Goal: Transaction & Acquisition: Purchase product/service

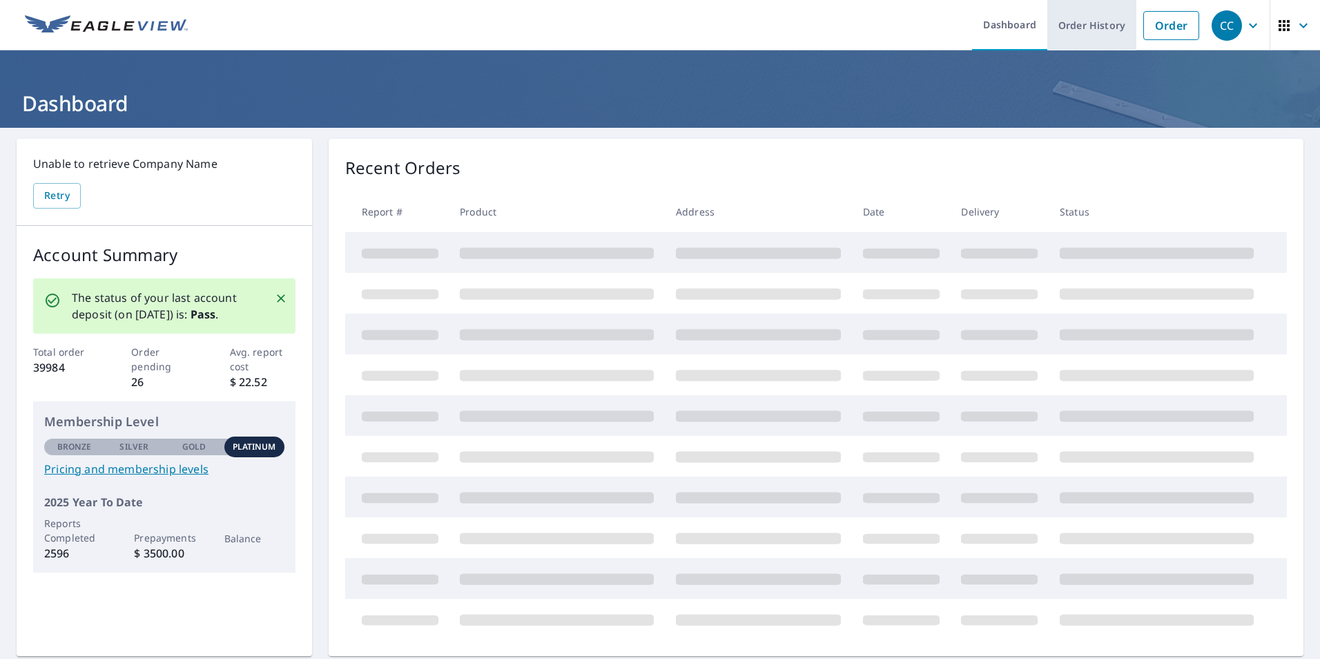
click at [1146, 22] on link "Order" at bounding box center [1172, 25] width 56 height 29
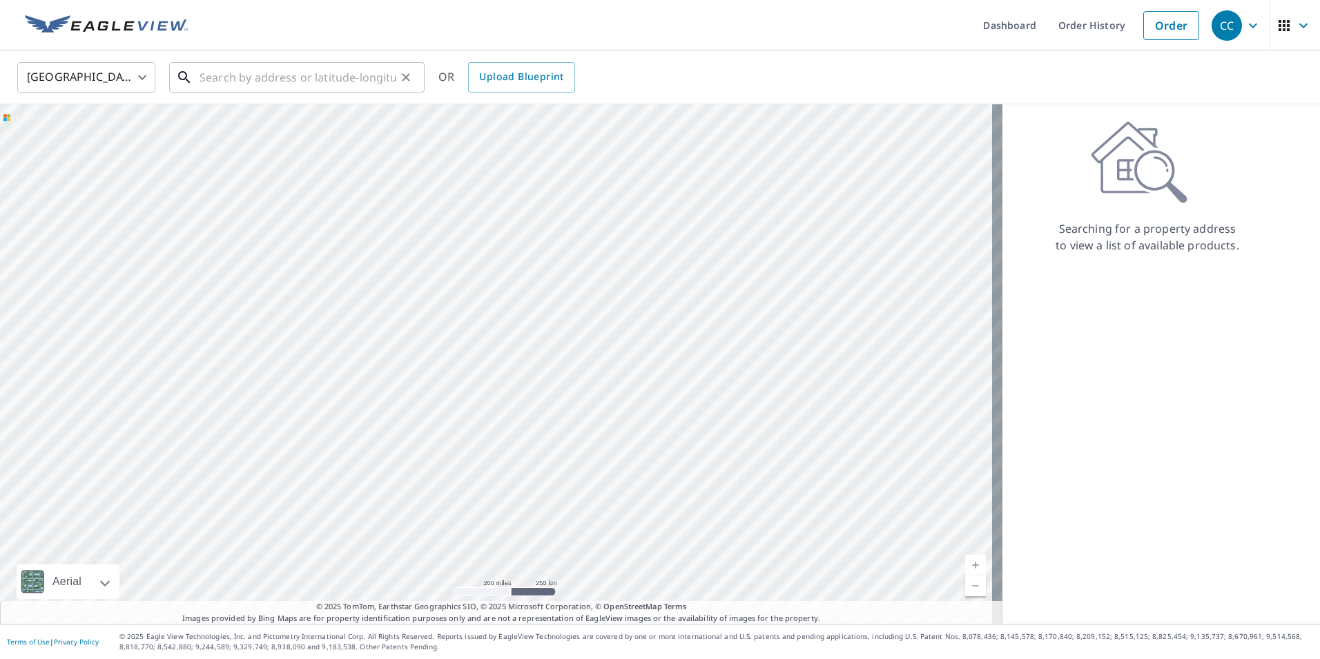
click at [259, 81] on input "text" at bounding box center [298, 77] width 197 height 39
paste input "[STREET_ADDRESS]"
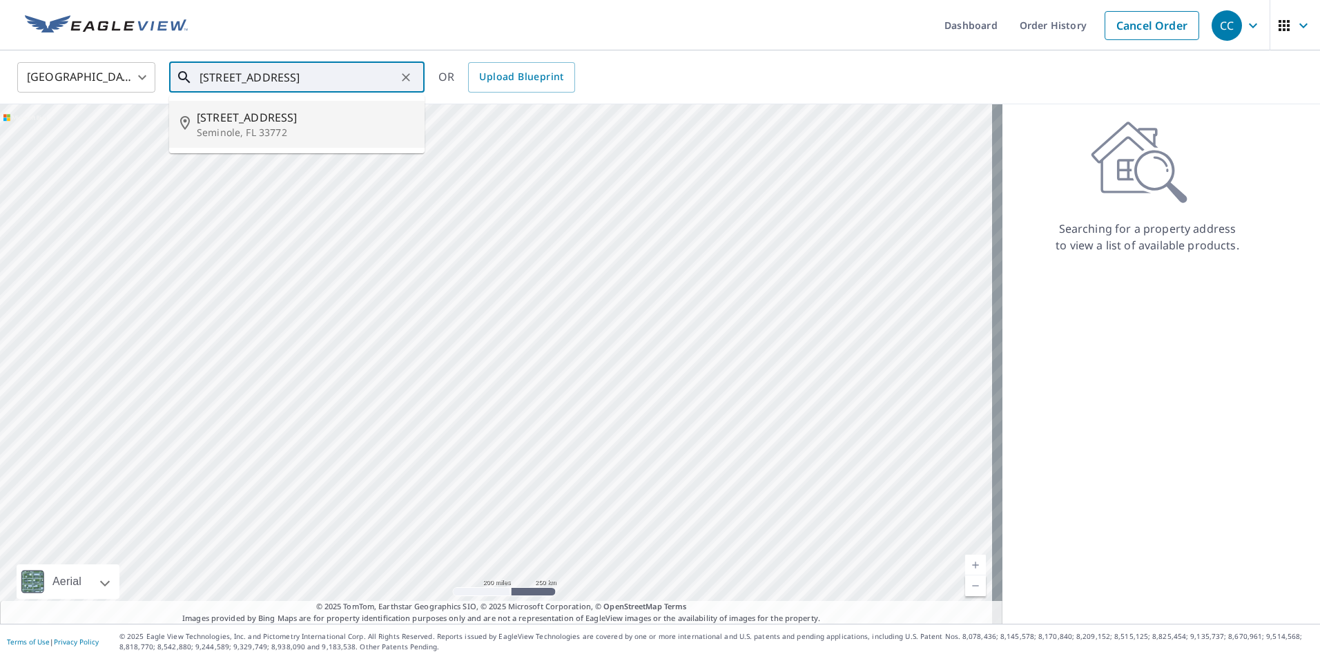
click at [282, 122] on span "[STREET_ADDRESS]" at bounding box center [305, 117] width 217 height 17
type input "[STREET_ADDRESS]"
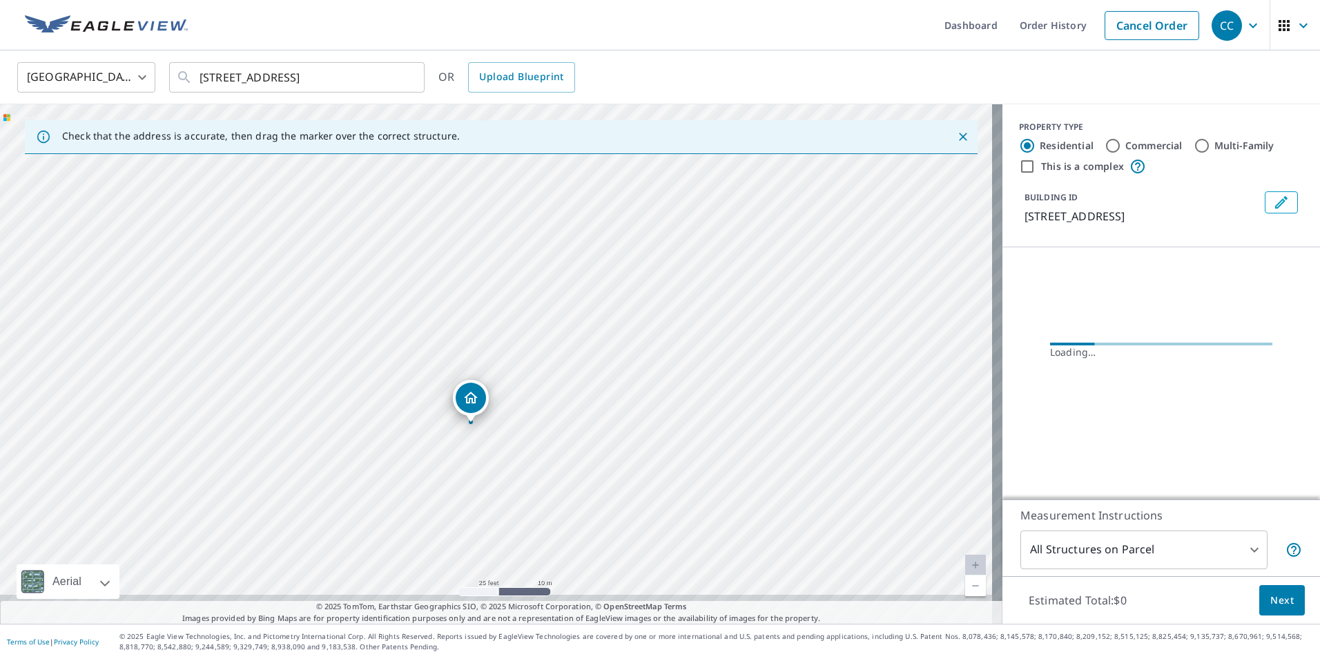
click at [499, 447] on div "[STREET_ADDRESS]" at bounding box center [501, 363] width 1003 height 519
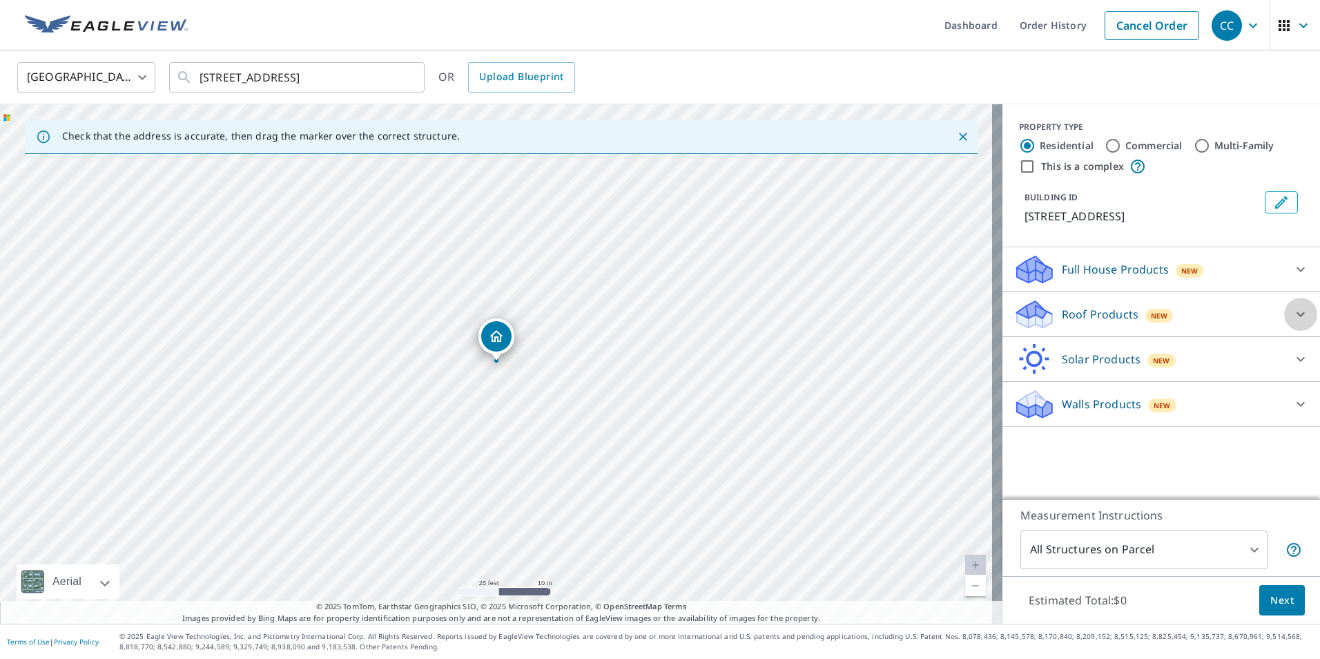
click at [1284, 318] on div at bounding box center [1300, 314] width 33 height 33
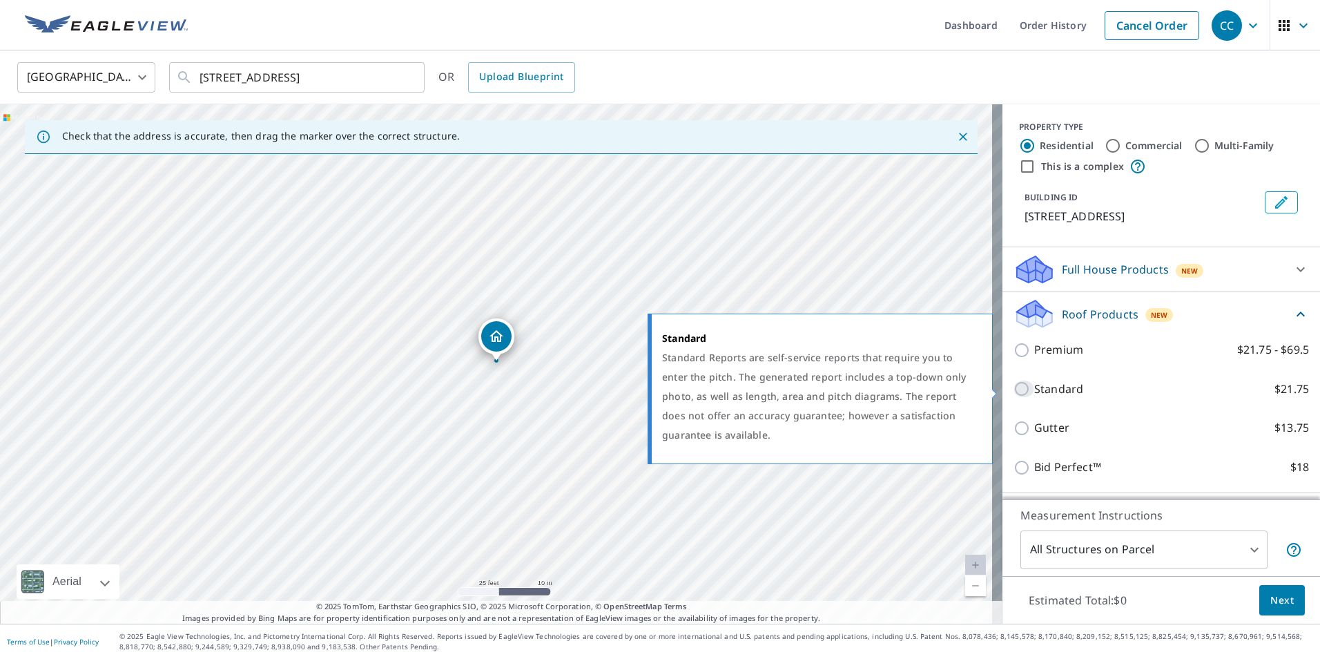
drag, startPoint x: 1012, startPoint y: 390, endPoint x: 1013, endPoint y: 400, distance: 9.8
click at [1014, 388] on input "Standard $21.75" at bounding box center [1024, 389] width 21 height 17
checkbox input "true"
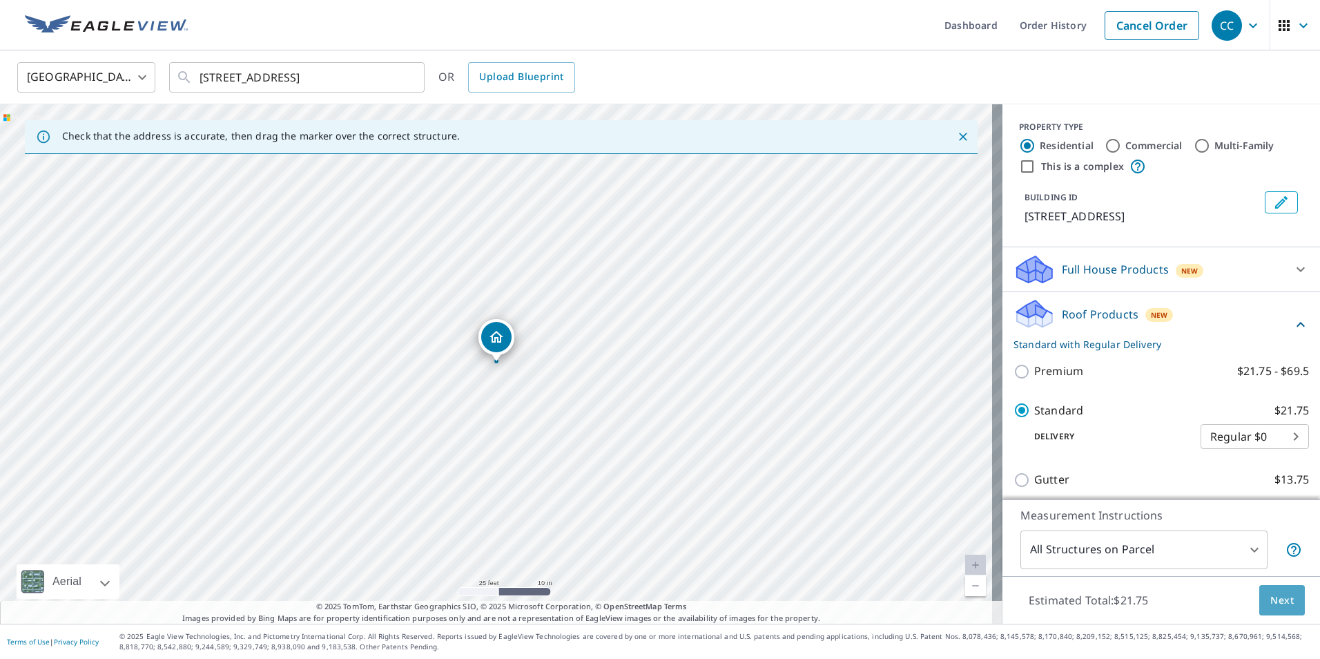
click at [1271, 593] on span "Next" at bounding box center [1282, 600] width 23 height 17
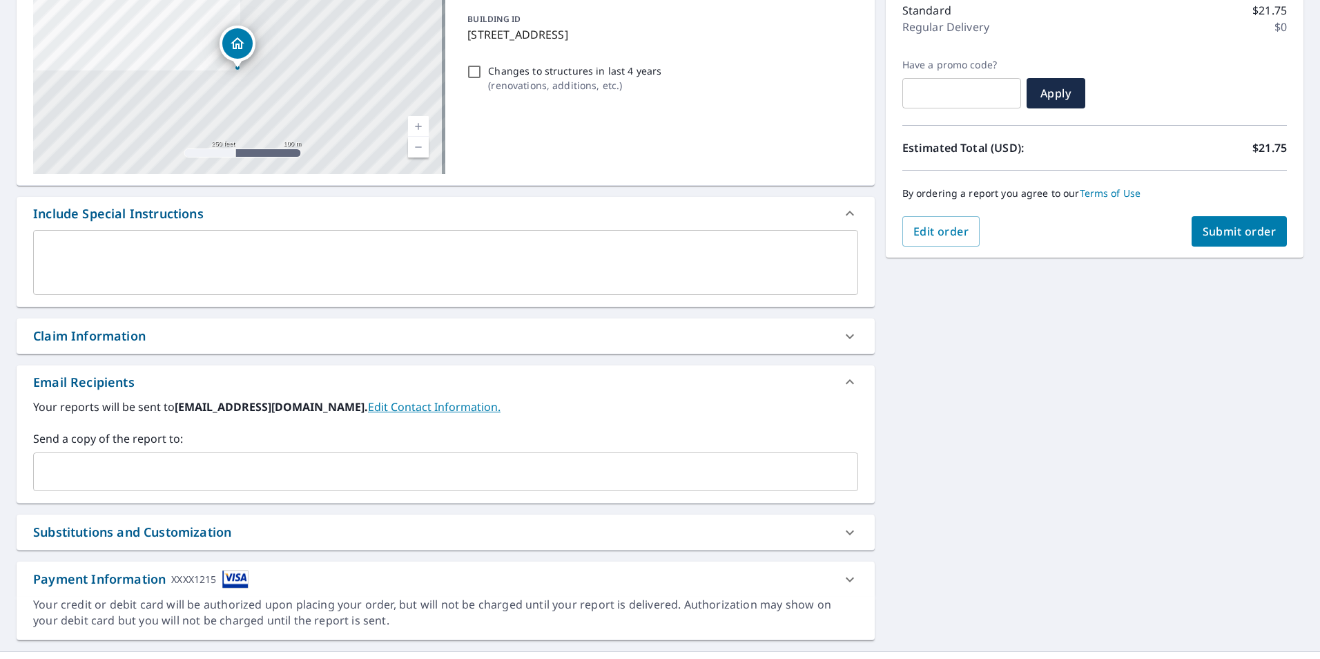
scroll to position [207, 0]
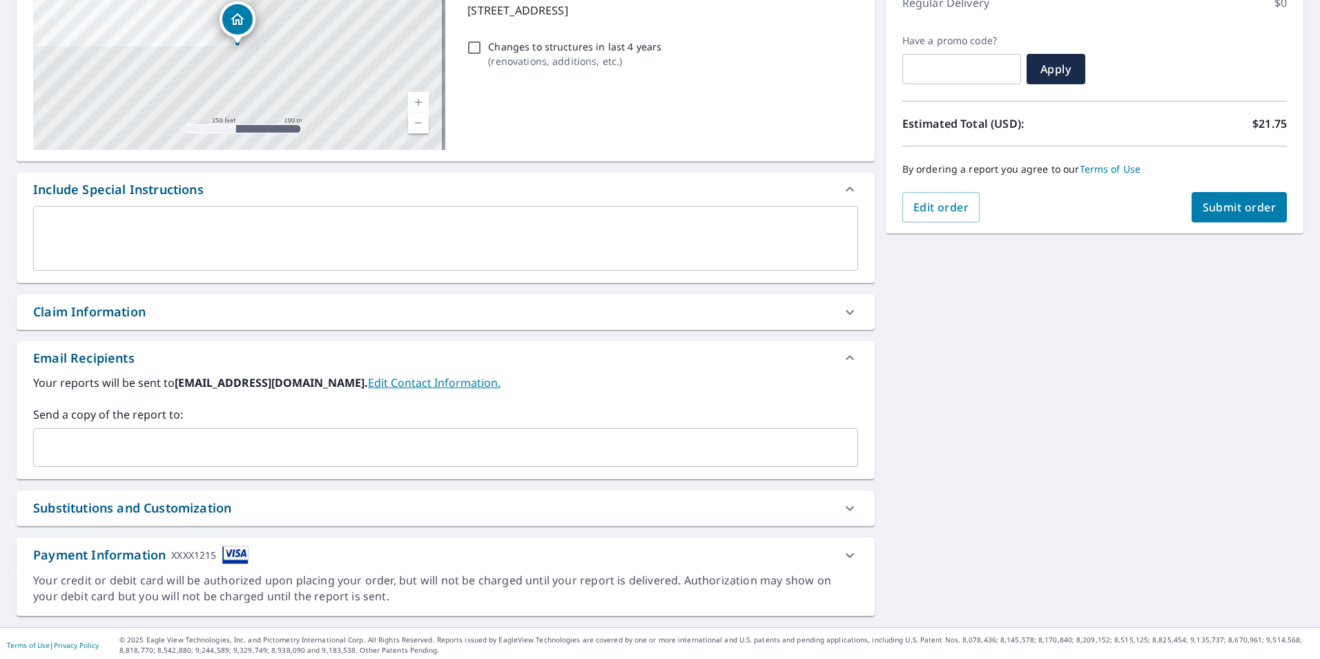
click at [215, 301] on div "Claim Information" at bounding box center [446, 311] width 858 height 35
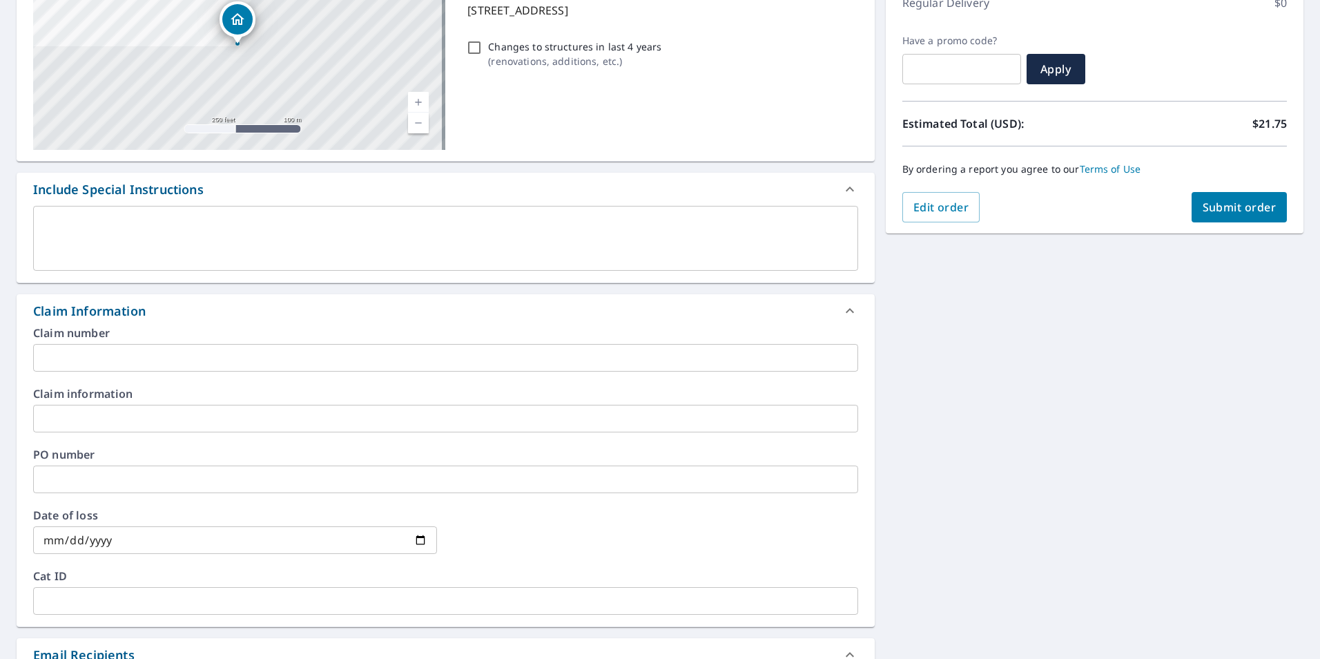
click at [103, 353] on input "text" at bounding box center [445, 358] width 825 height 28
paste input "8159232"
click at [117, 357] on input "8159232-" at bounding box center [445, 358] width 825 height 28
paste input "[PERSON_NAME] residence"
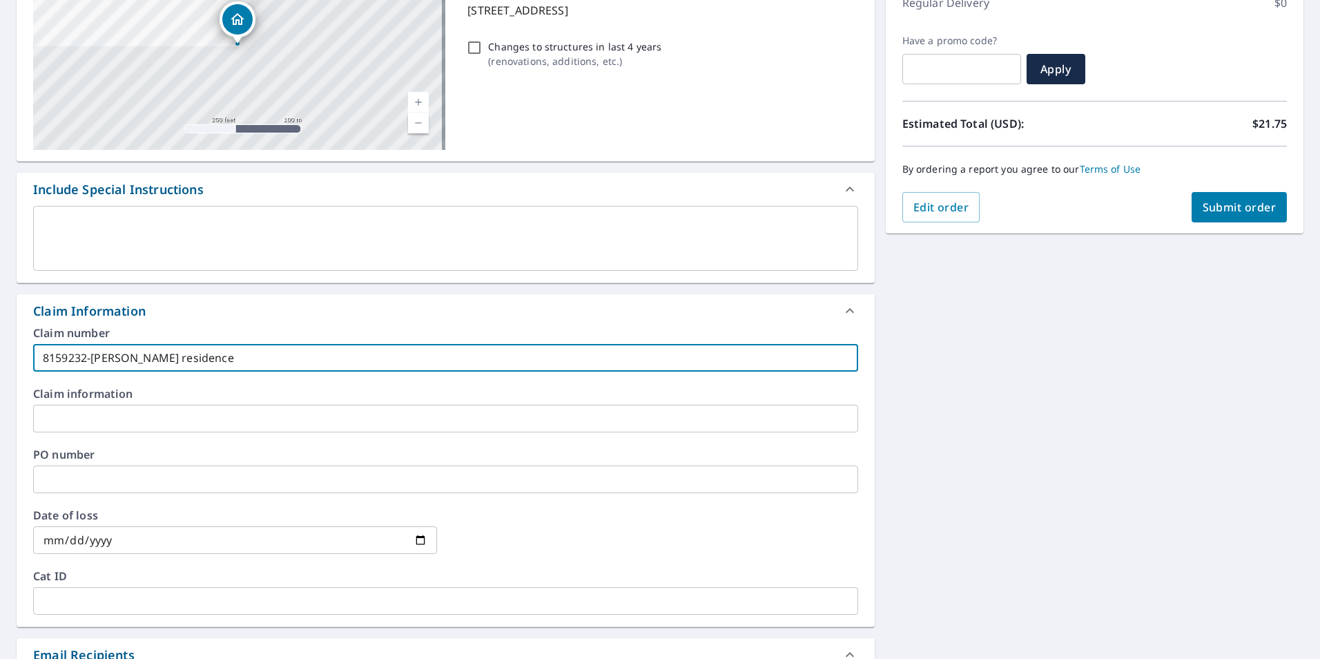
type input "8159232-[PERSON_NAME] residence"
click at [967, 463] on div "**********" at bounding box center [660, 422] width 1320 height 1003
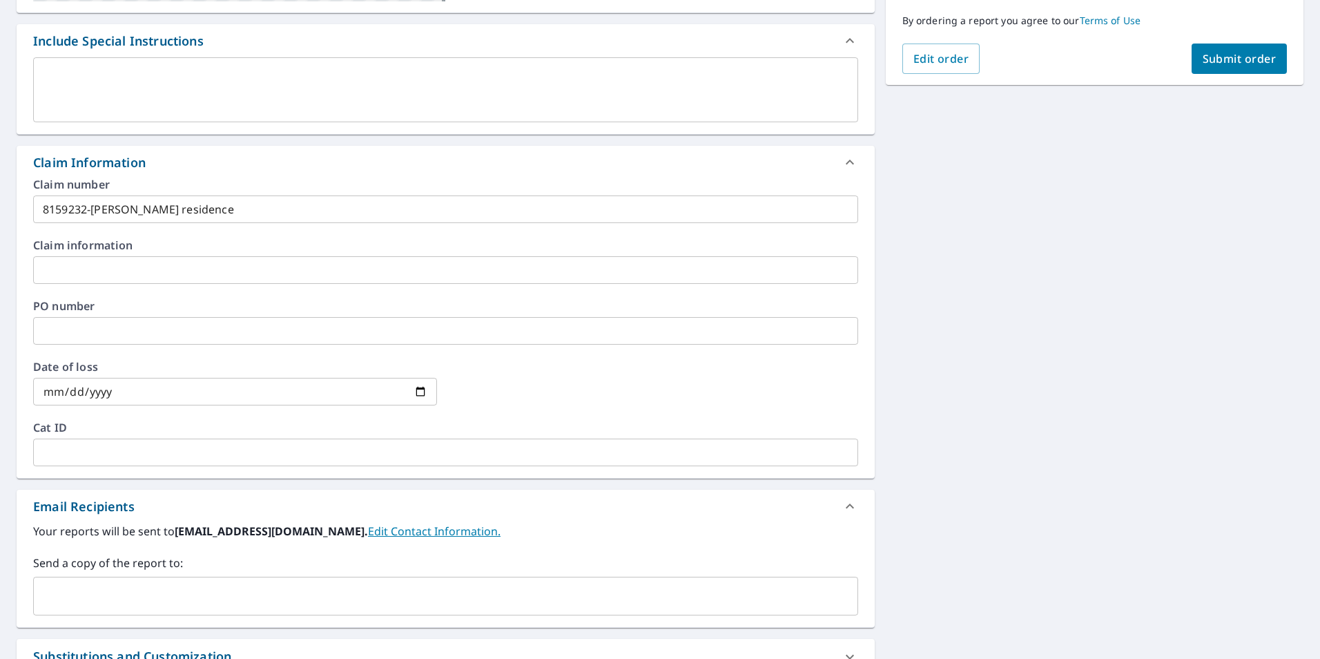
scroll to position [508, 0]
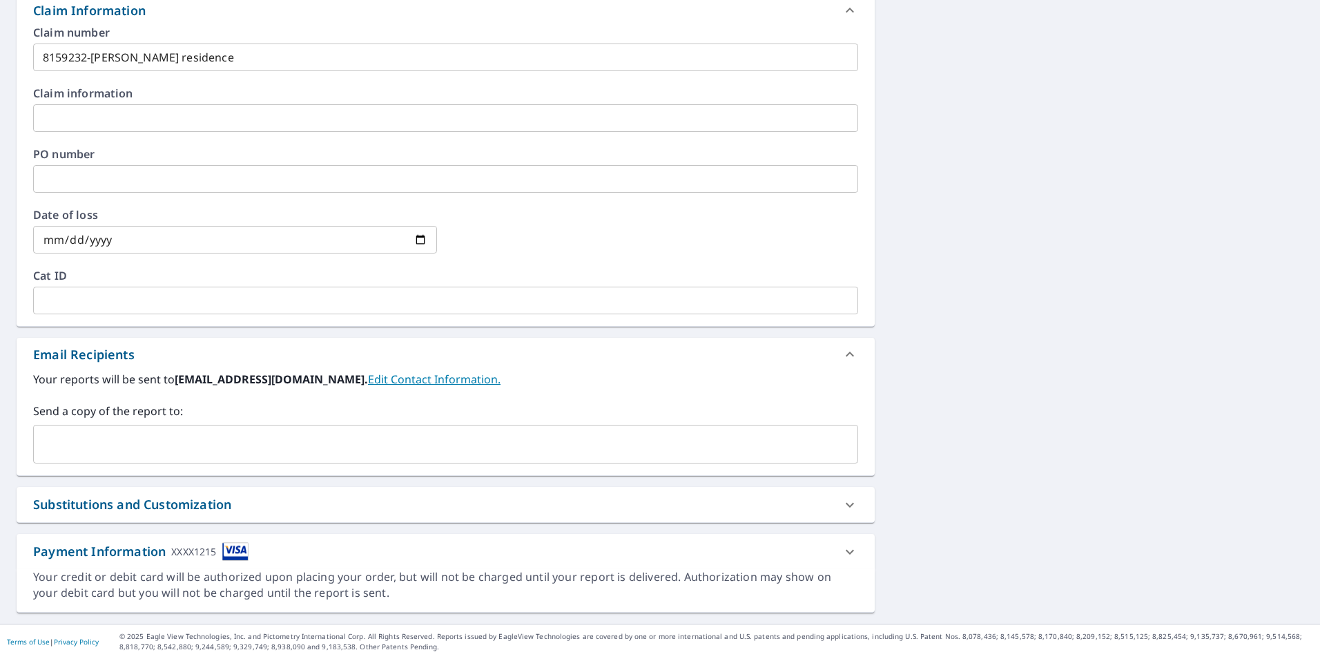
click at [358, 446] on input "text" at bounding box center [435, 444] width 792 height 26
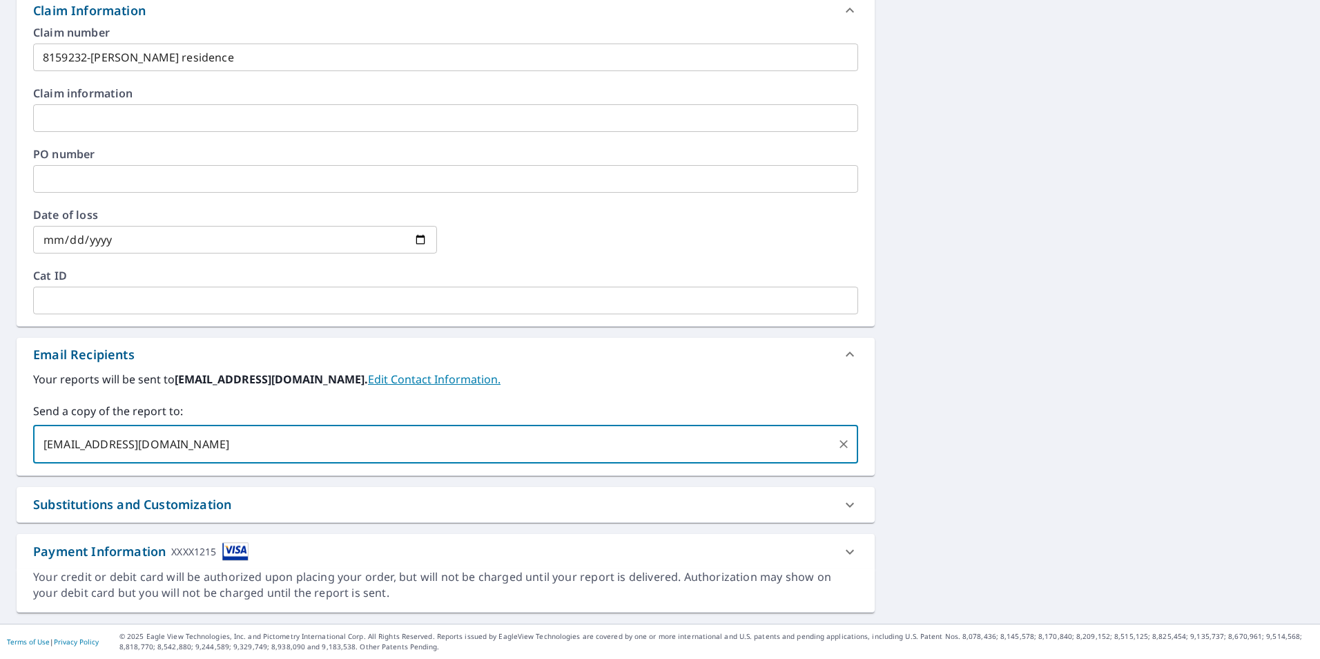
type input "[EMAIL_ADDRESS][DOMAIN_NAME]"
click at [587, 403] on label "Send a copy of the report to:" at bounding box center [445, 411] width 825 height 17
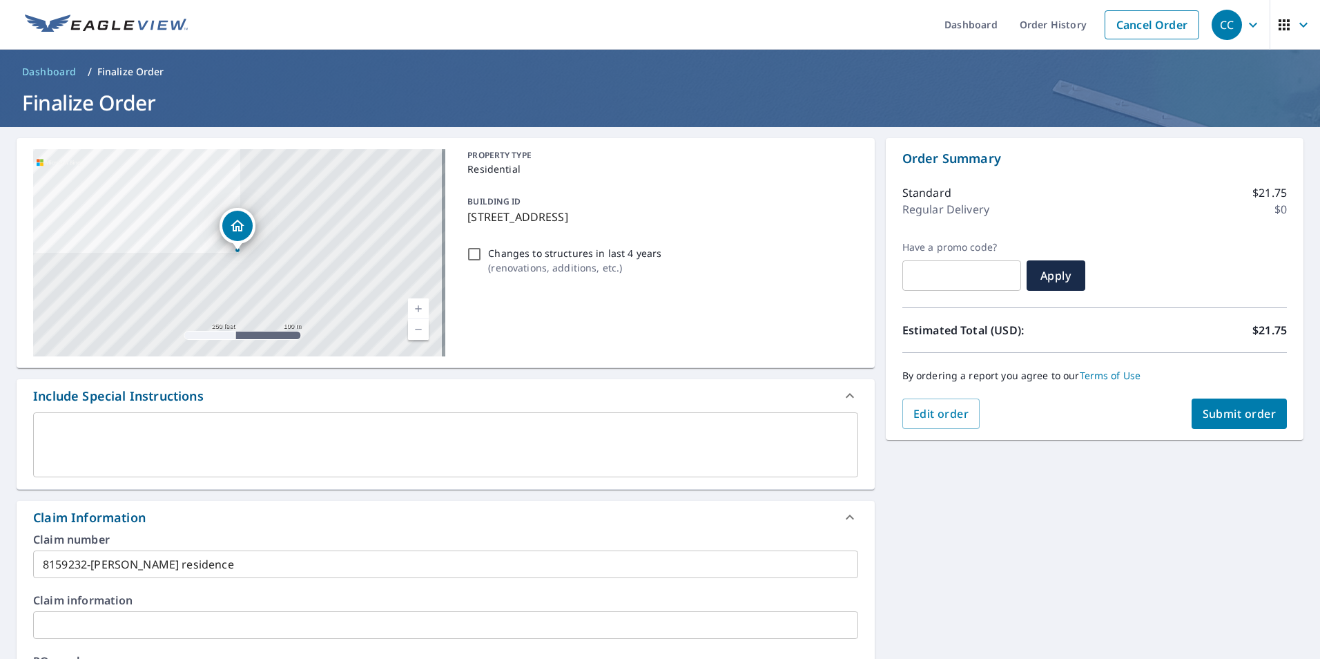
scroll to position [0, 0]
click at [1214, 414] on span "Submit order" at bounding box center [1240, 414] width 74 height 15
